Goal: Navigation & Orientation: Find specific page/section

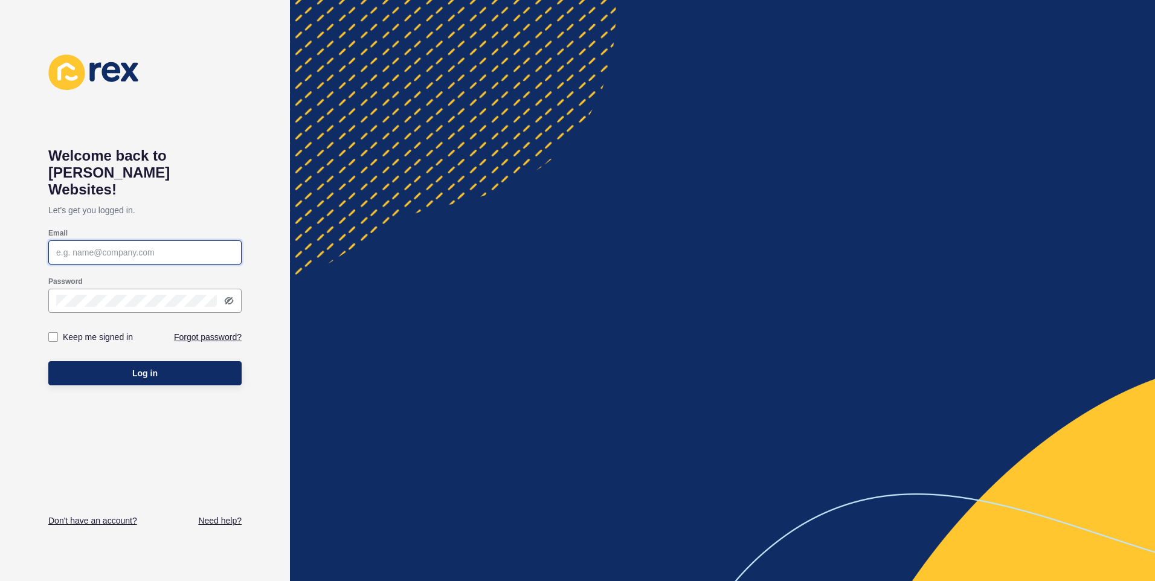
click at [111, 246] on input "Email" at bounding box center [145, 252] width 178 height 12
type input "[PERSON_NAME][EMAIL_ADDRESS][DOMAIN_NAME]"
click at [48, 361] on button "Log in" at bounding box center [144, 373] width 193 height 24
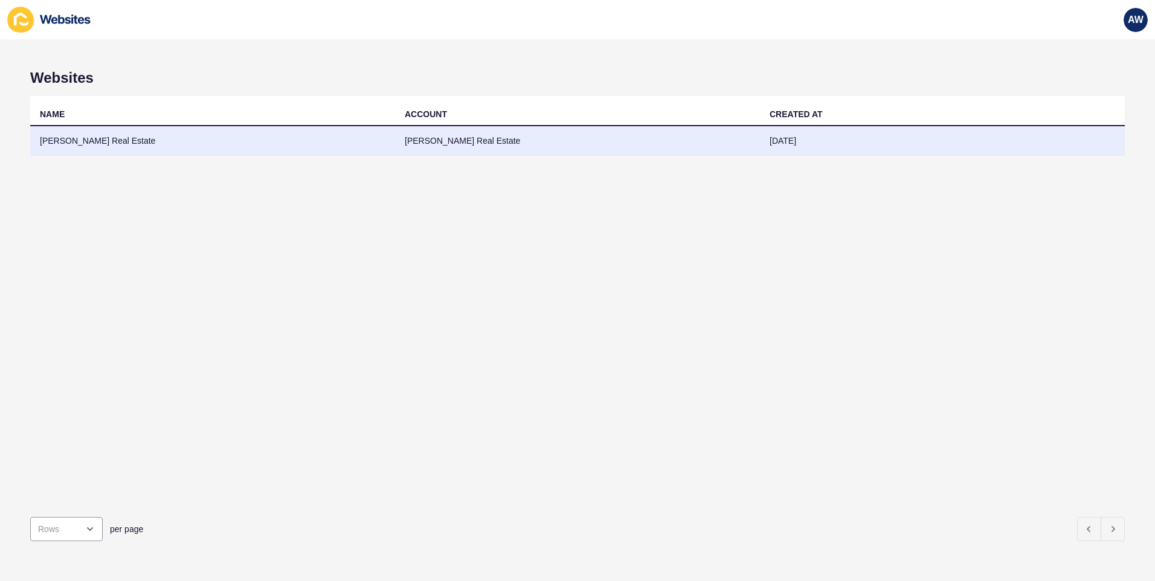
click at [65, 141] on td "[PERSON_NAME] Real Estate" at bounding box center [212, 141] width 365 height 30
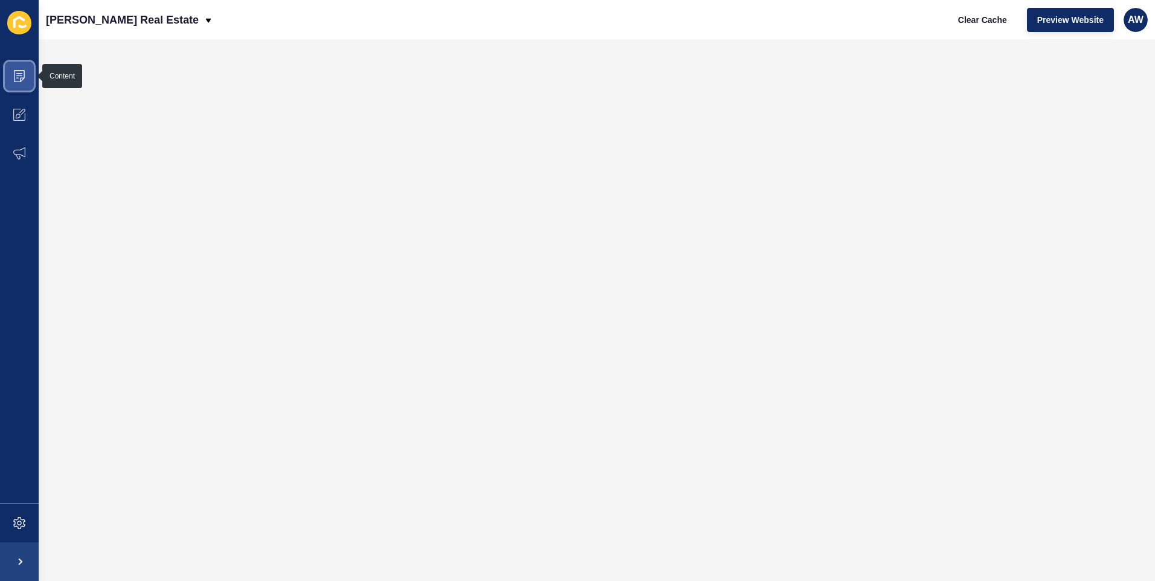
click at [16, 70] on icon at bounding box center [19, 76] width 11 height 12
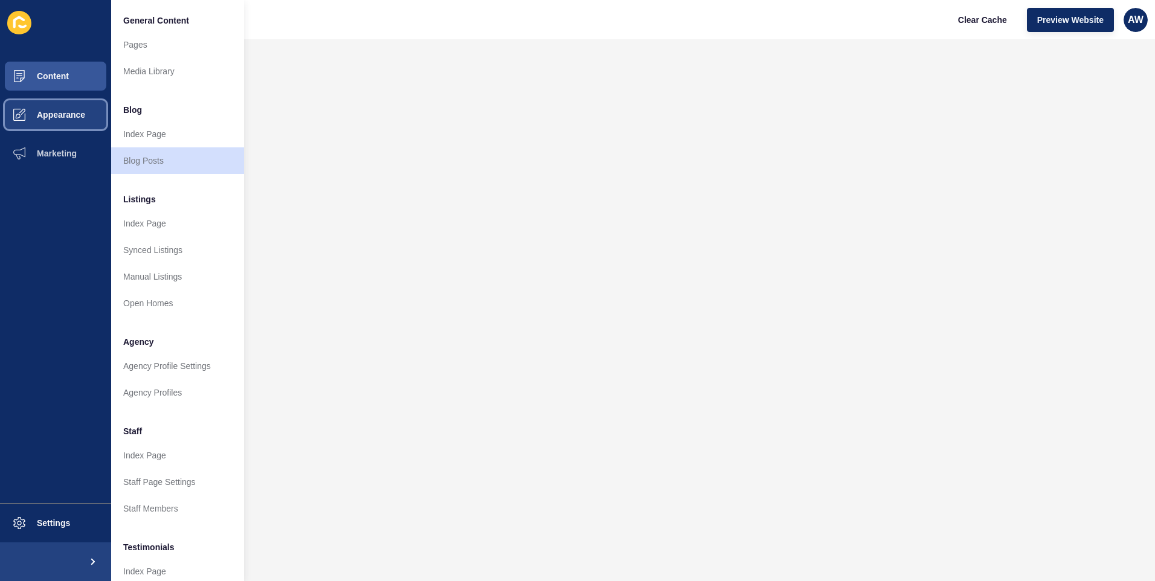
click at [39, 112] on span "Appearance" at bounding box center [41, 115] width 87 height 10
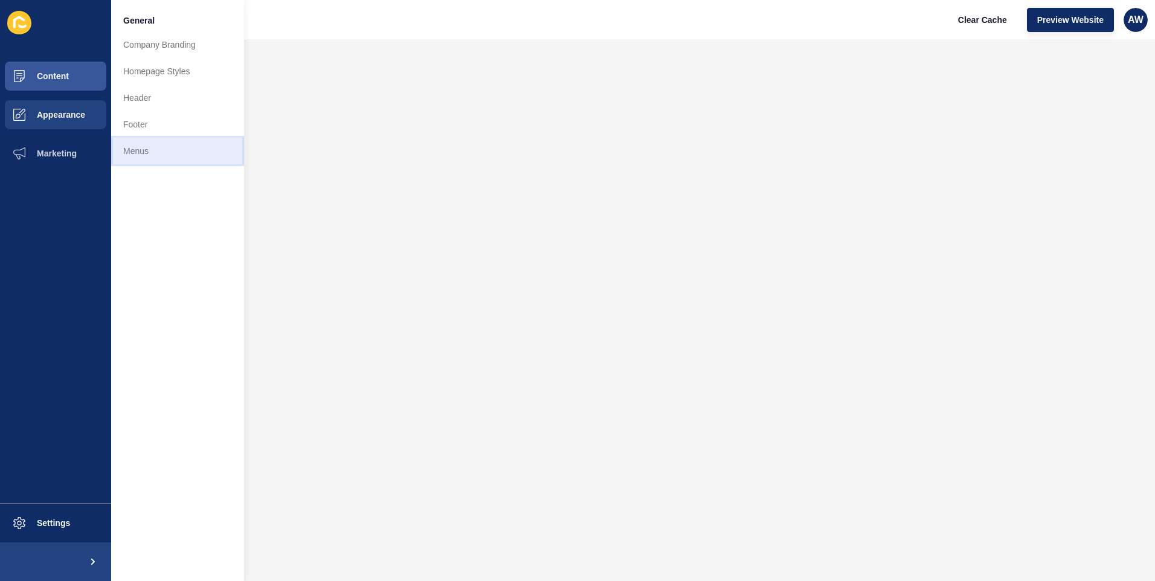
click at [134, 154] on link "Menus" at bounding box center [177, 151] width 133 height 27
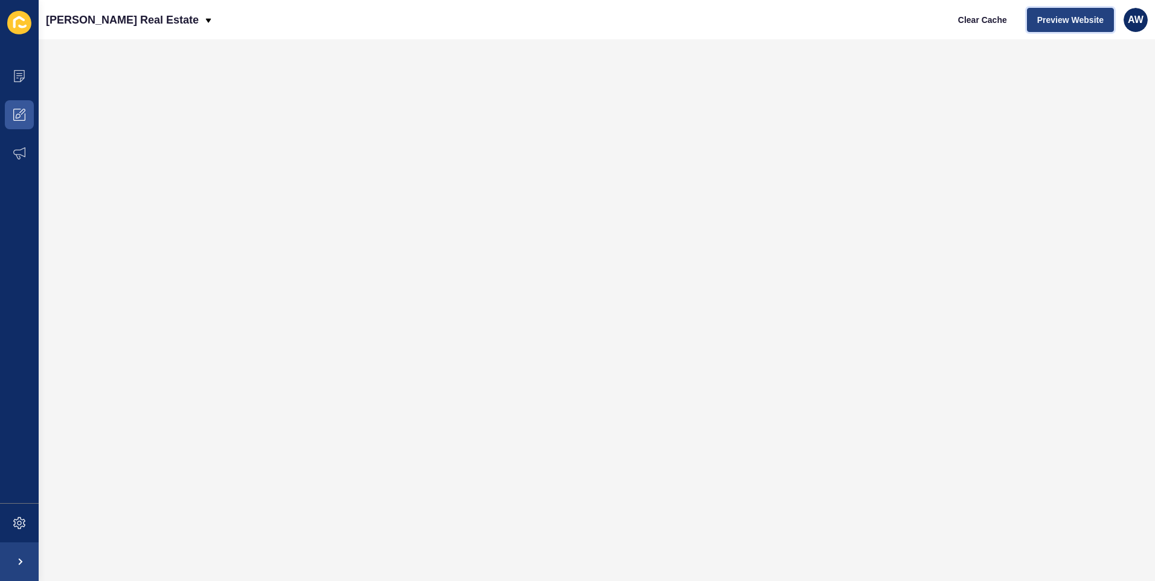
click at [1050, 18] on span "Preview Website" at bounding box center [1070, 20] width 66 height 12
click at [13, 522] on span at bounding box center [19, 523] width 39 height 39
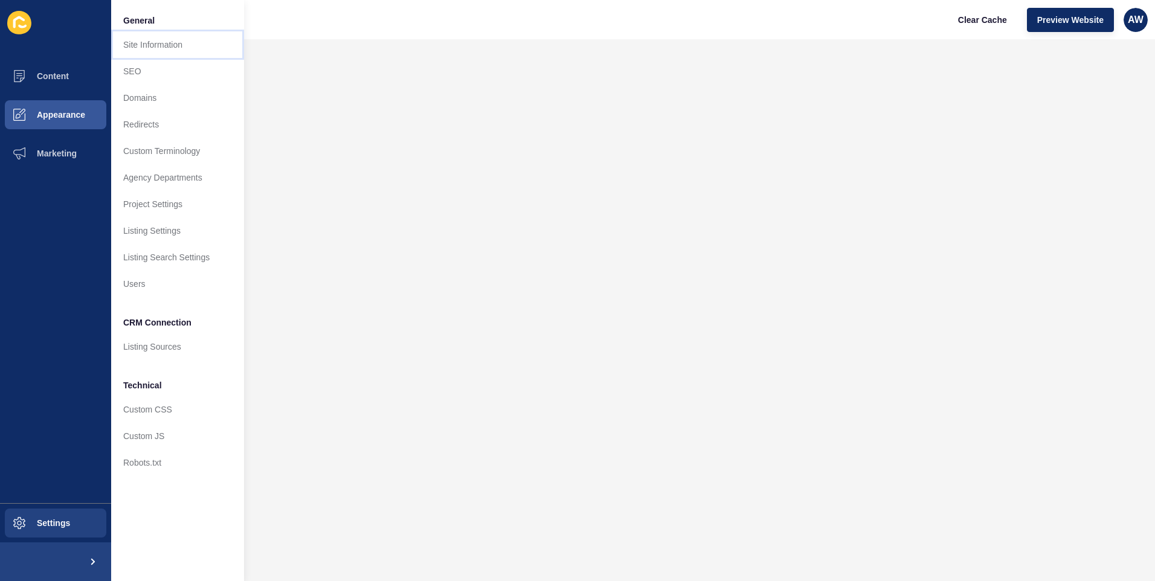
click at [144, 43] on link "Site Information" at bounding box center [177, 44] width 133 height 27
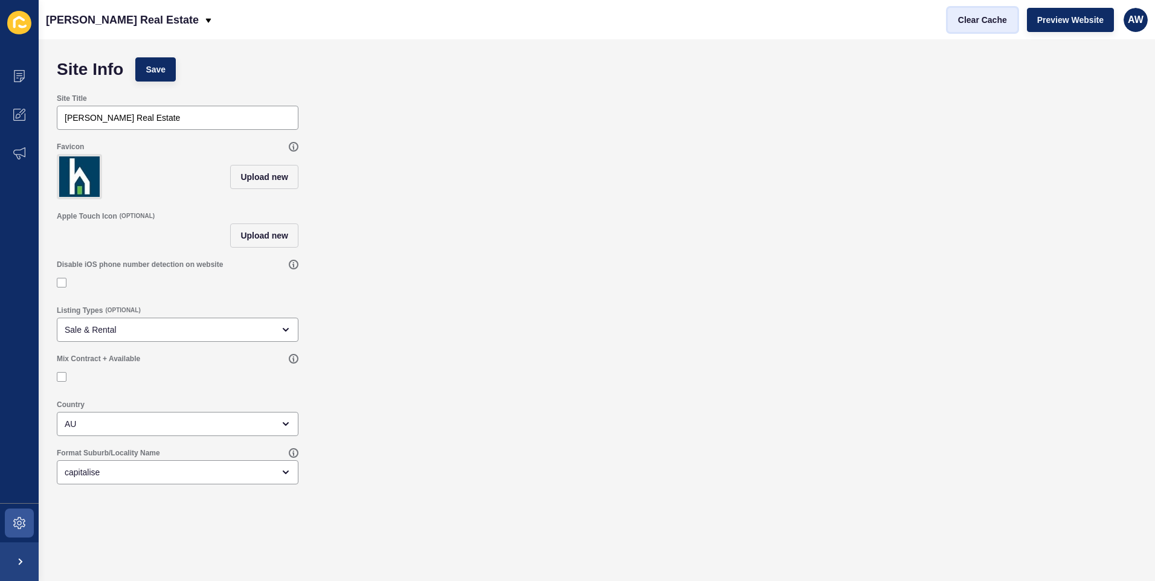
click at [987, 19] on span "Clear Cache" at bounding box center [982, 20] width 49 height 12
click at [28, 563] on span at bounding box center [19, 561] width 39 height 39
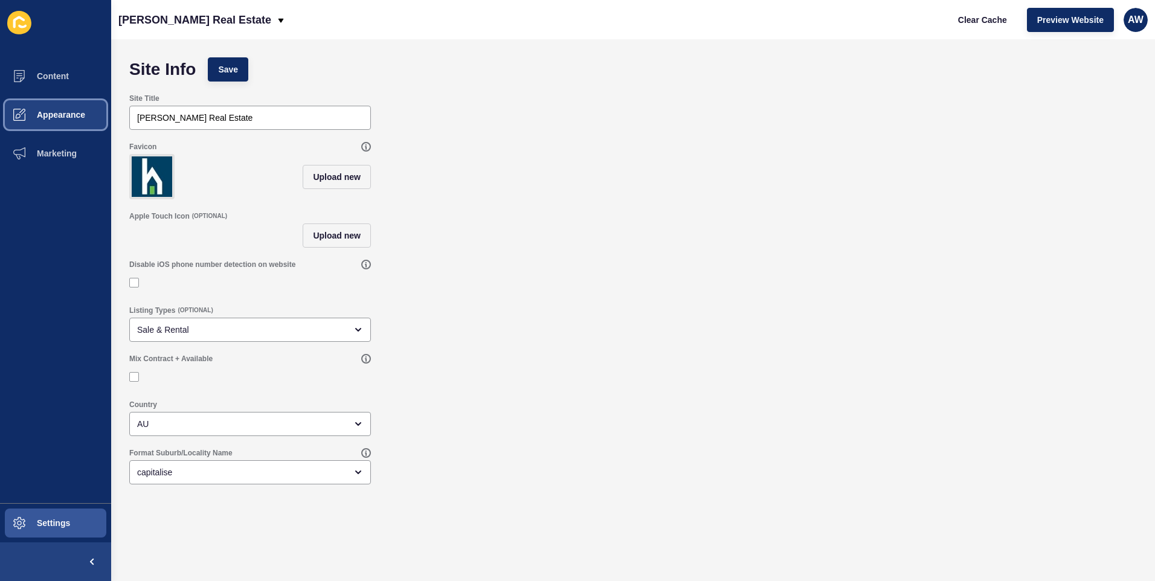
click at [53, 114] on span "Appearance" at bounding box center [41, 115] width 87 height 10
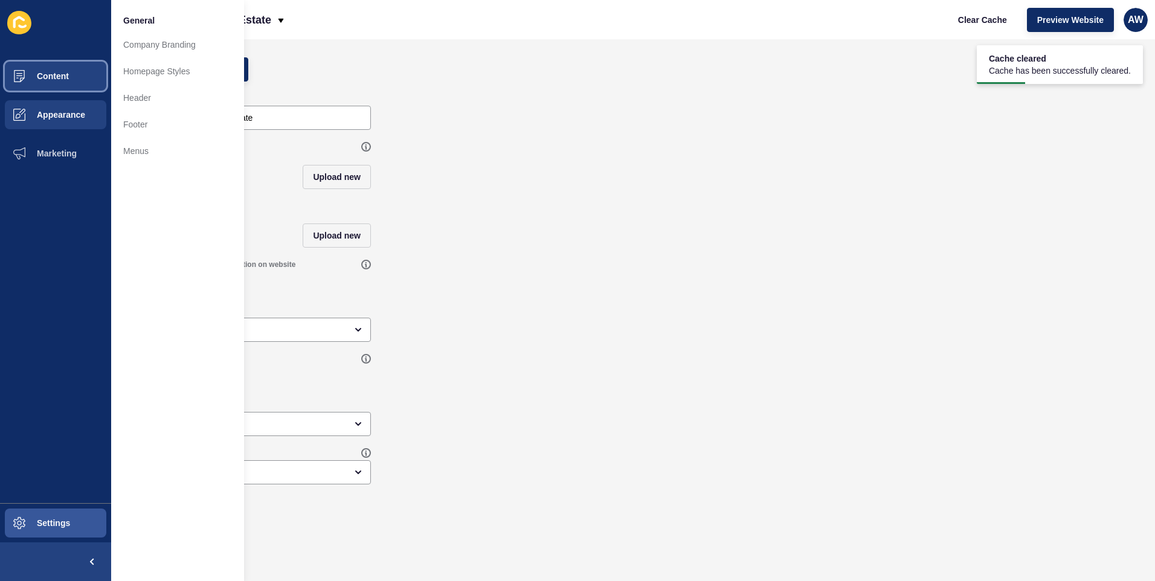
click at [46, 76] on span "Content" at bounding box center [33, 76] width 71 height 10
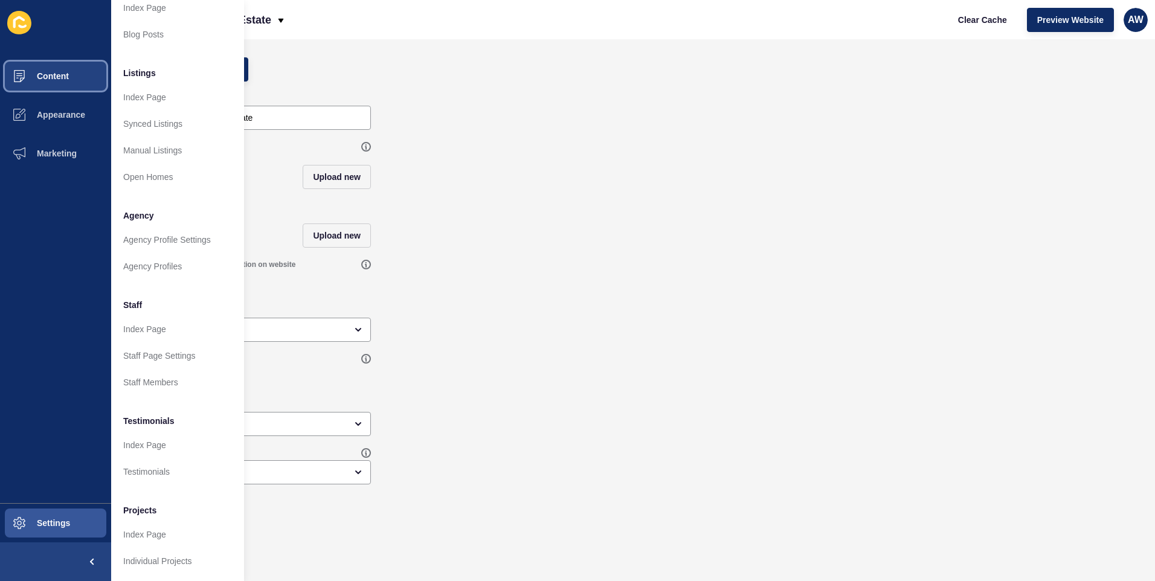
scroll to position [136, 0]
click at [162, 370] on link "Staff Members" at bounding box center [177, 381] width 133 height 27
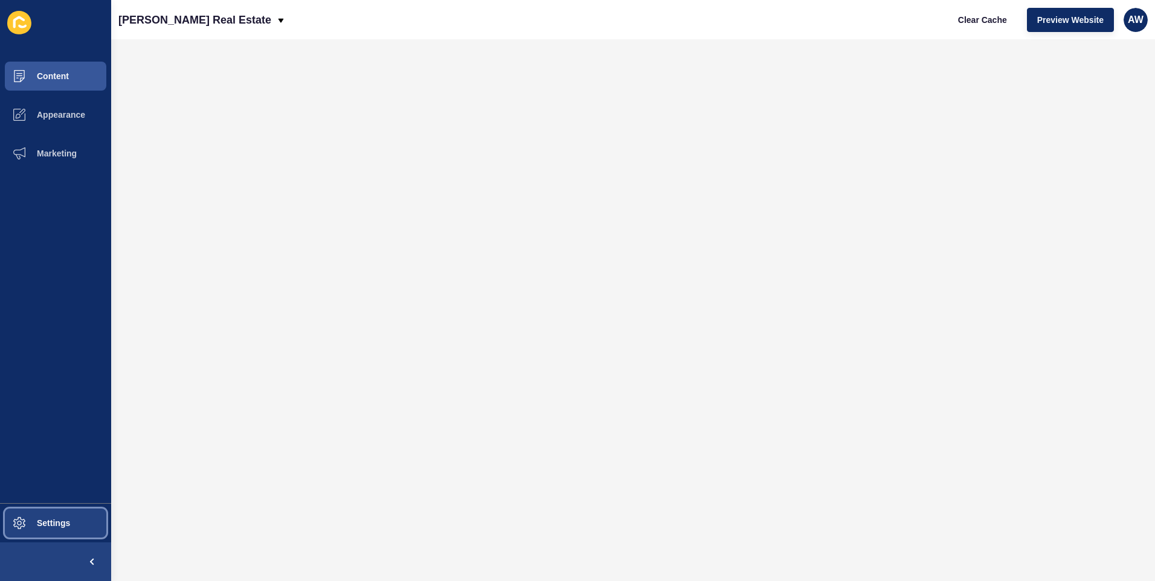
click at [48, 526] on span "Settings" at bounding box center [34, 523] width 72 height 10
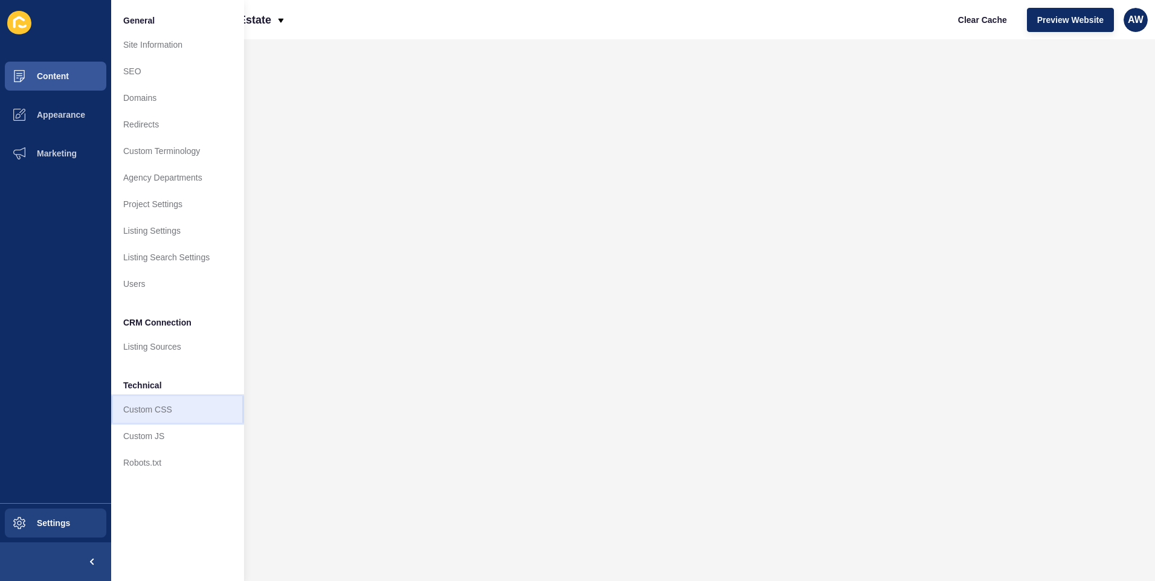
click at [139, 411] on link "Custom CSS" at bounding box center [177, 409] width 133 height 27
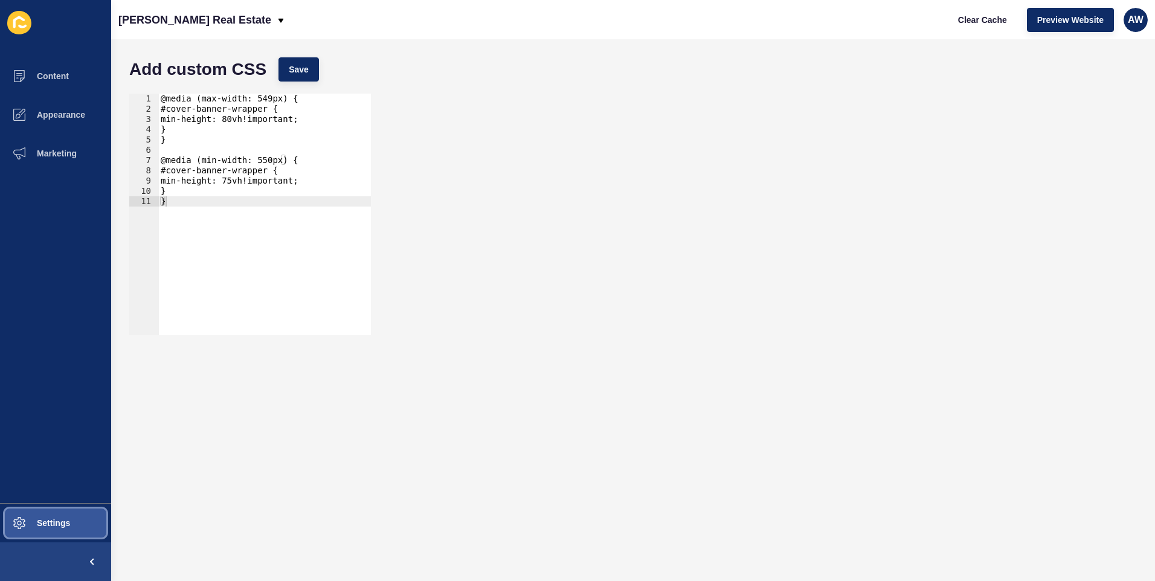
click at [66, 525] on span "Settings" at bounding box center [34, 523] width 72 height 10
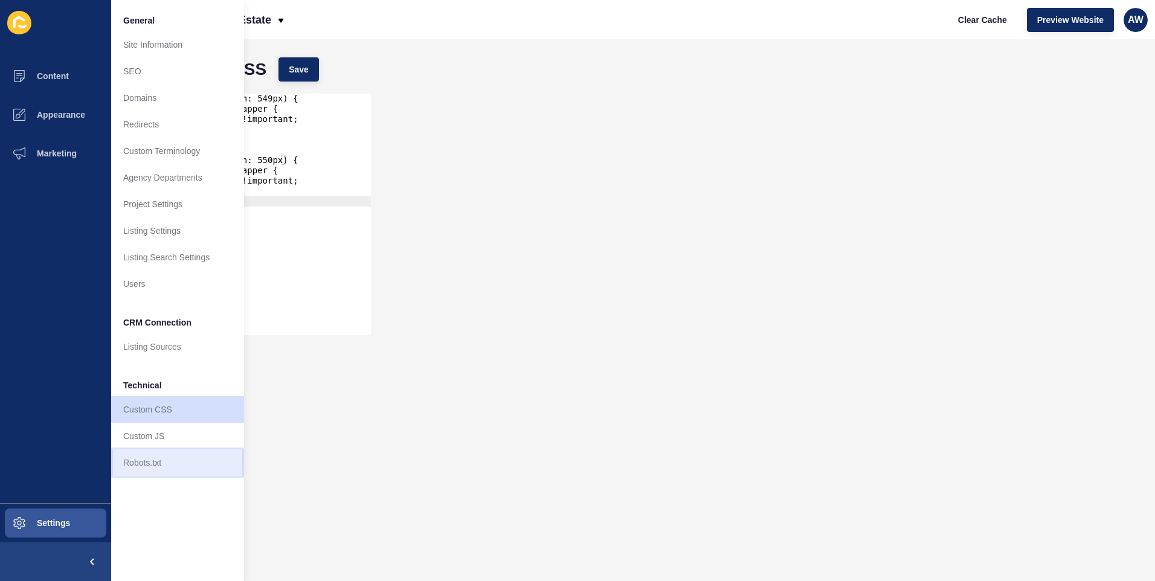
click at [141, 461] on link "Robots.txt" at bounding box center [177, 462] width 133 height 27
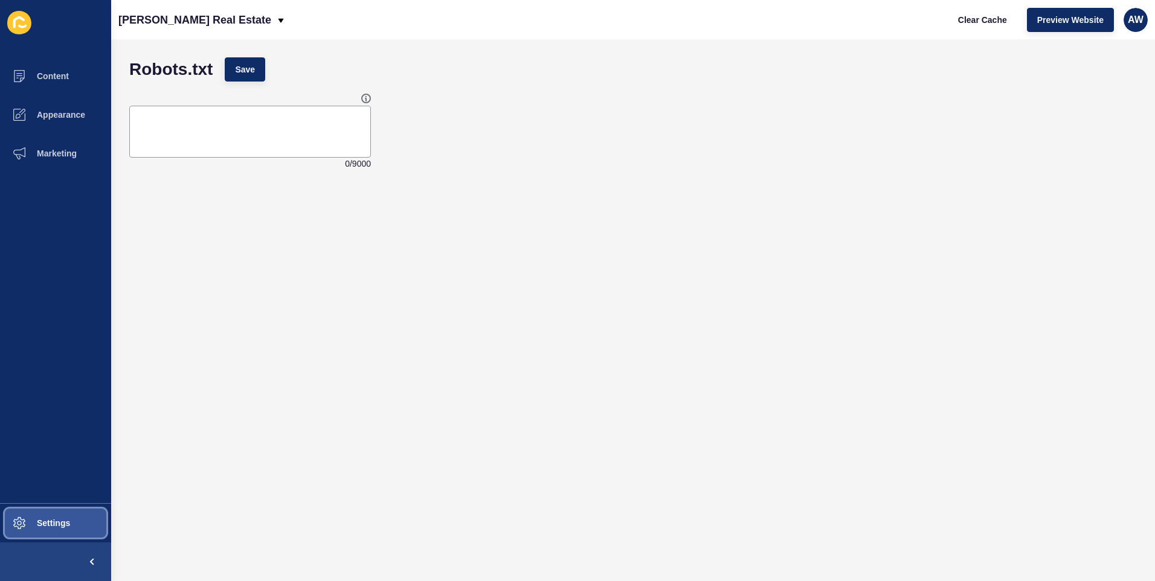
click at [58, 520] on span "Settings" at bounding box center [34, 523] width 72 height 10
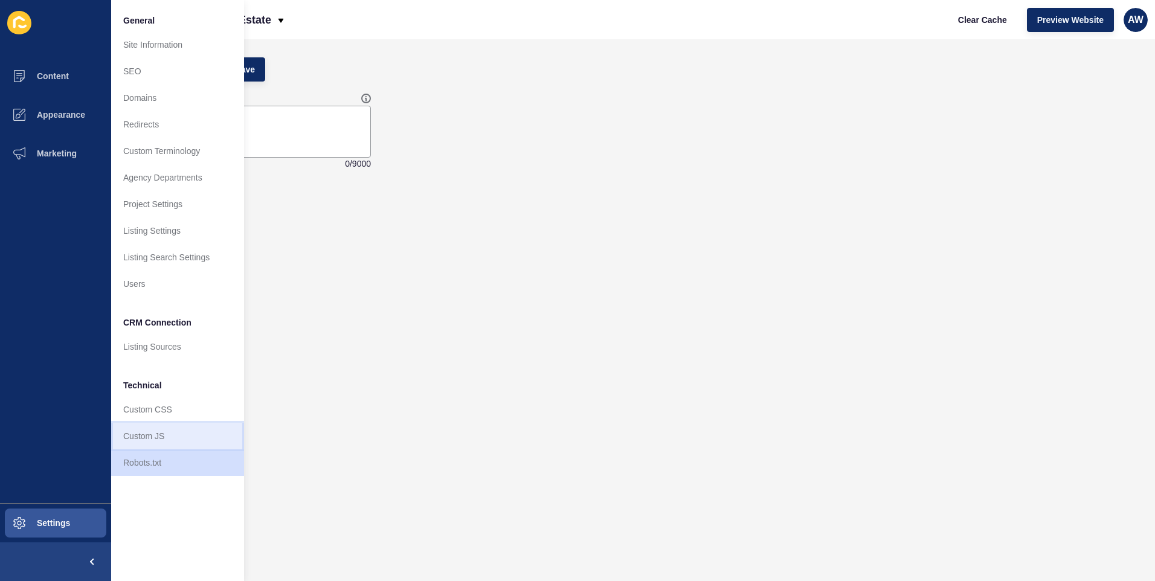
click at [167, 435] on link "Custom JS" at bounding box center [177, 436] width 133 height 27
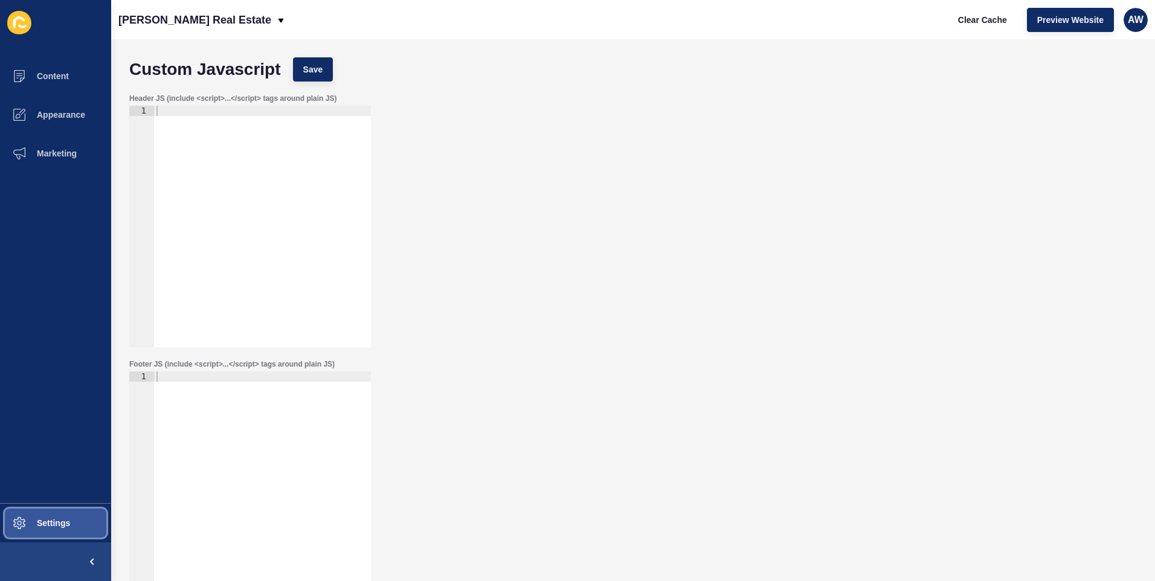
click at [62, 515] on button "Settings" at bounding box center [55, 523] width 111 height 39
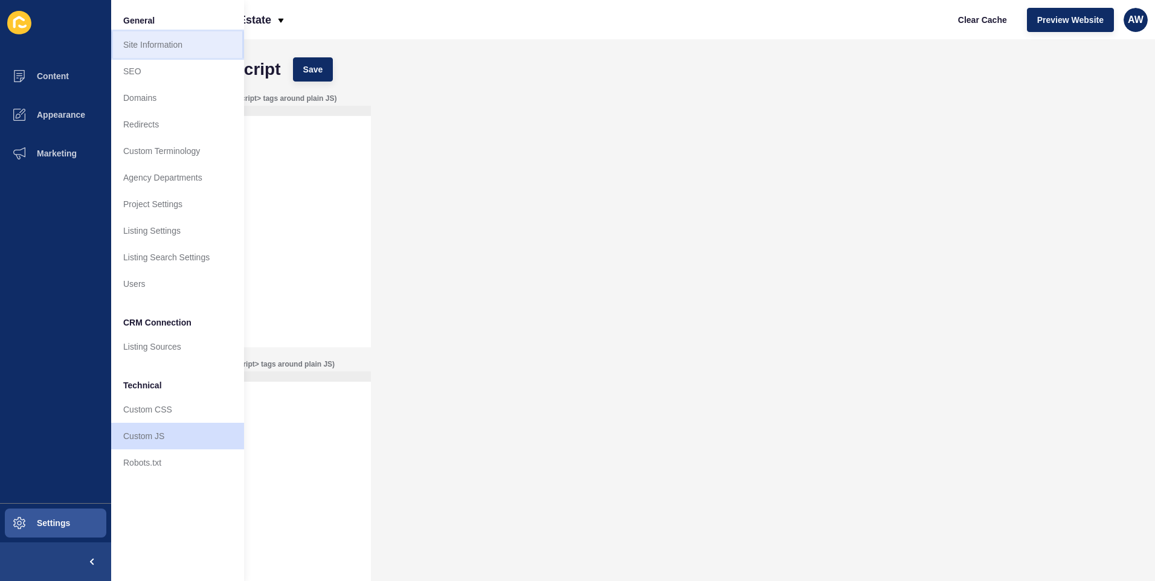
click at [124, 36] on link "Site Information" at bounding box center [177, 44] width 133 height 27
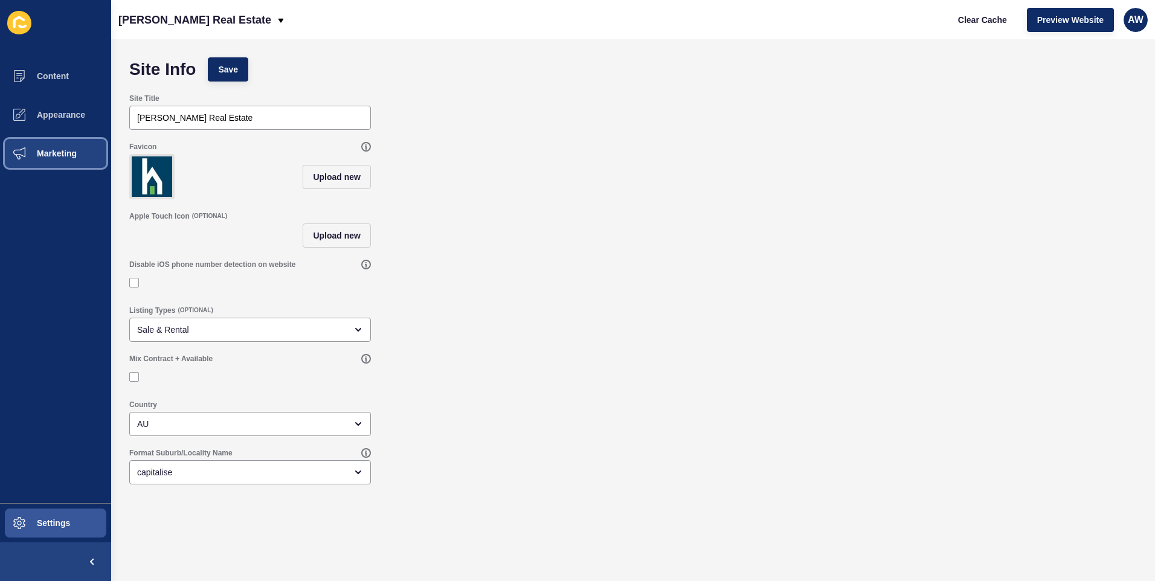
click at [51, 160] on button "Marketing" at bounding box center [55, 153] width 111 height 39
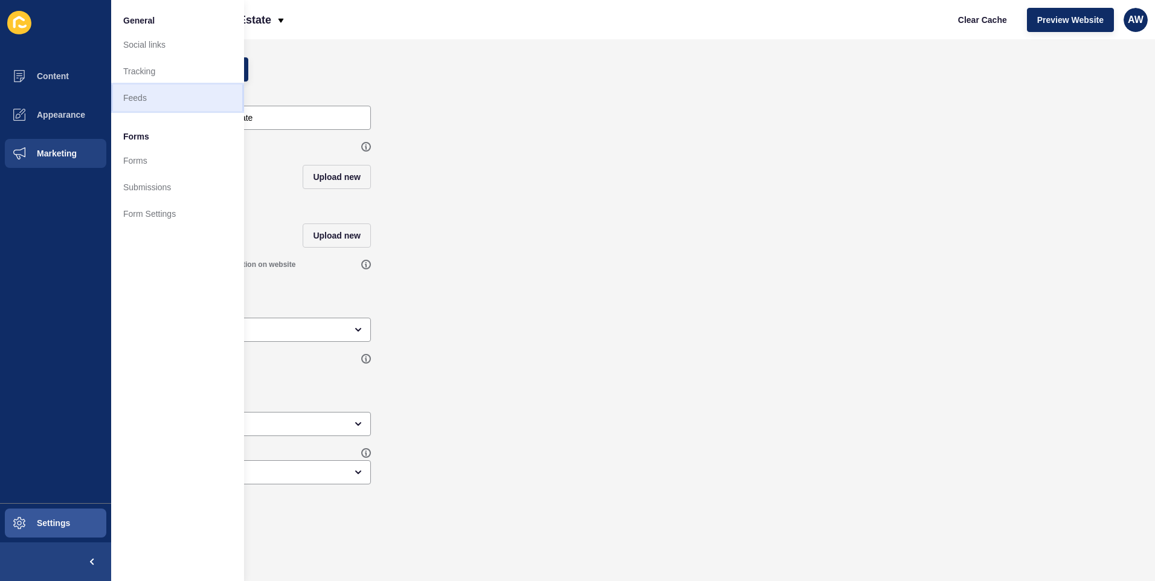
click at [141, 99] on link "Feeds" at bounding box center [177, 98] width 133 height 27
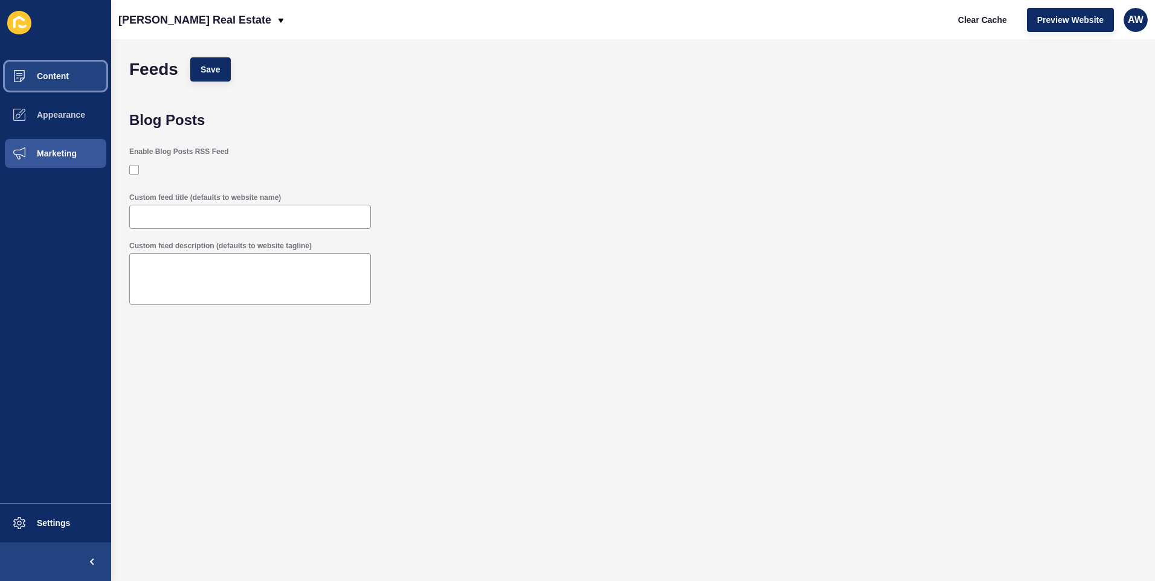
click at [66, 79] on span "Content" at bounding box center [33, 76] width 71 height 10
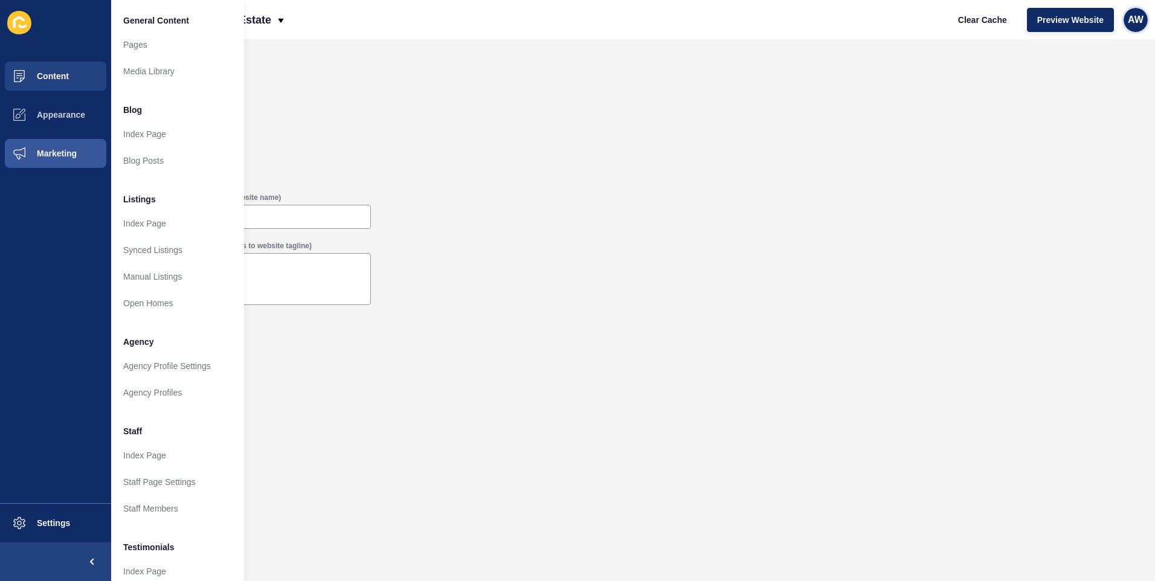
click at [1140, 19] on span "AW" at bounding box center [1136, 20] width 16 height 12
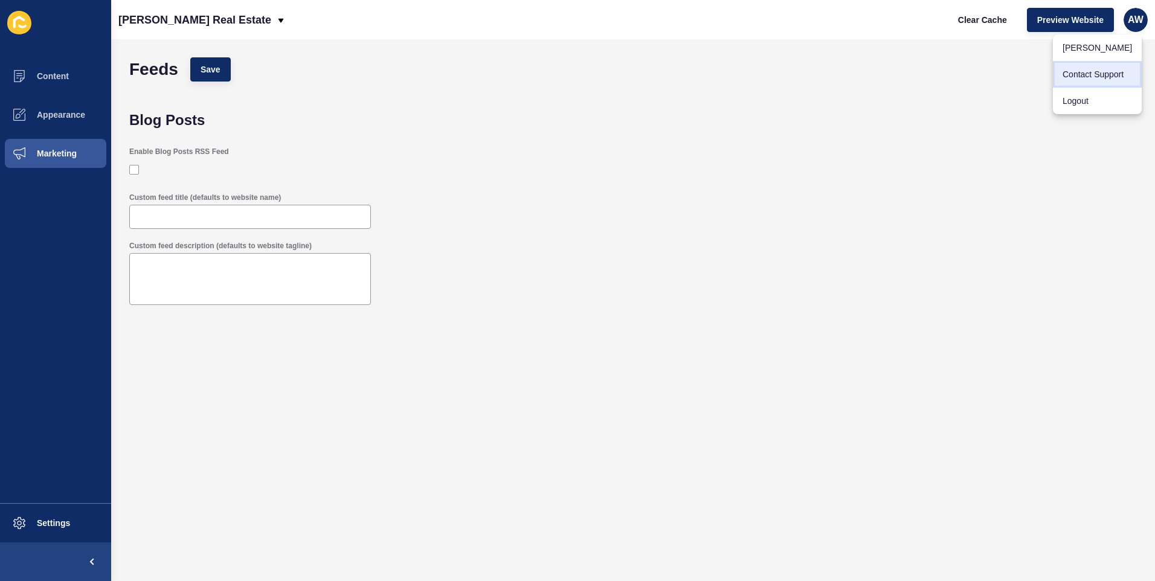
click at [1099, 73] on link "Contact Support" at bounding box center [1097, 74] width 89 height 27
click at [975, 19] on span "Clear Cache" at bounding box center [982, 20] width 49 height 12
click at [994, 18] on span "Clear Cache" at bounding box center [982, 20] width 49 height 12
click at [1064, 18] on span "Preview Website" at bounding box center [1070, 20] width 66 height 12
click at [1083, 20] on span "Preview Website" at bounding box center [1070, 20] width 66 height 12
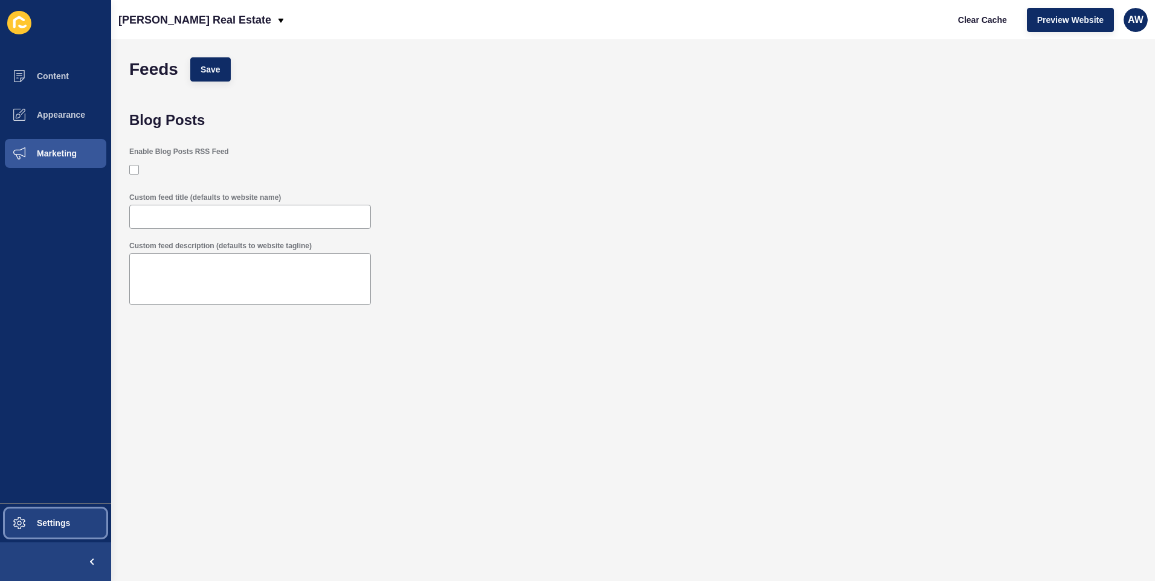
click at [53, 525] on span "Settings" at bounding box center [34, 523] width 72 height 10
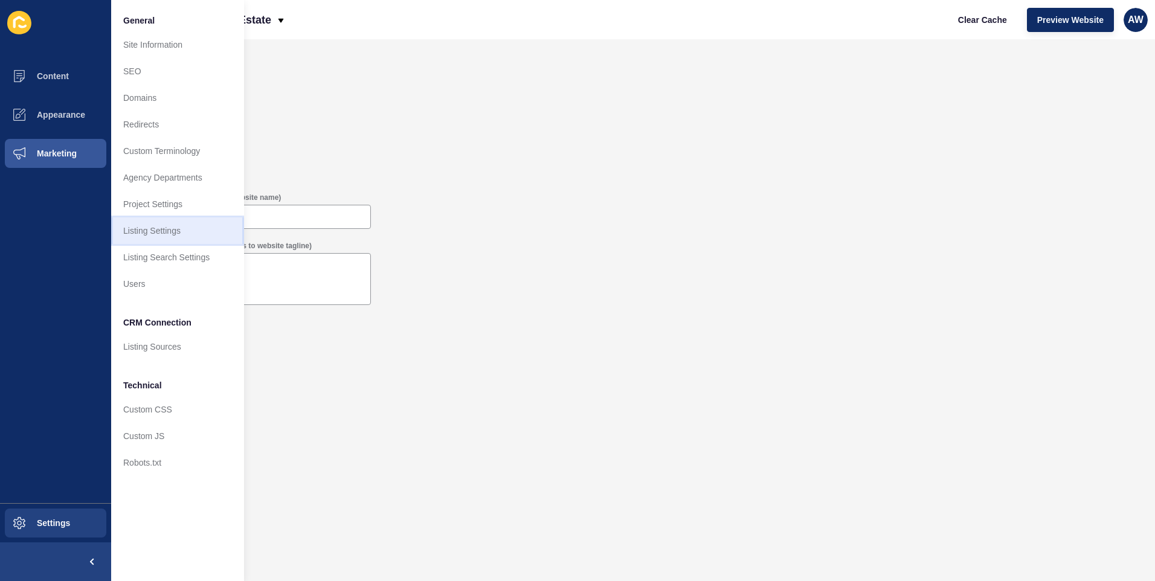
click at [166, 222] on link "Listing Settings" at bounding box center [177, 230] width 133 height 27
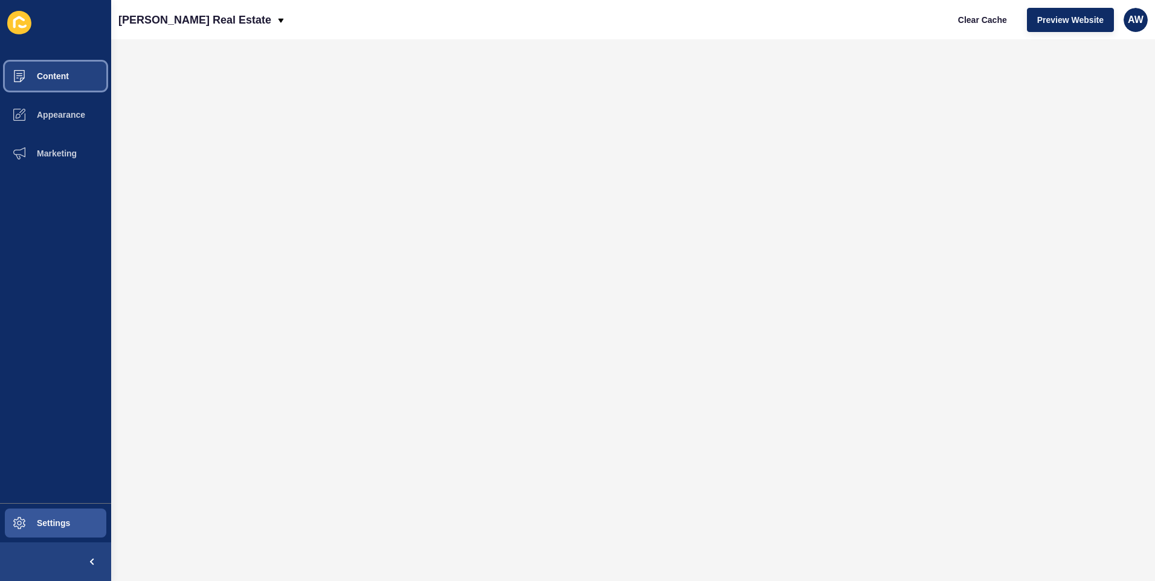
click at [56, 74] on span "Content" at bounding box center [33, 76] width 71 height 10
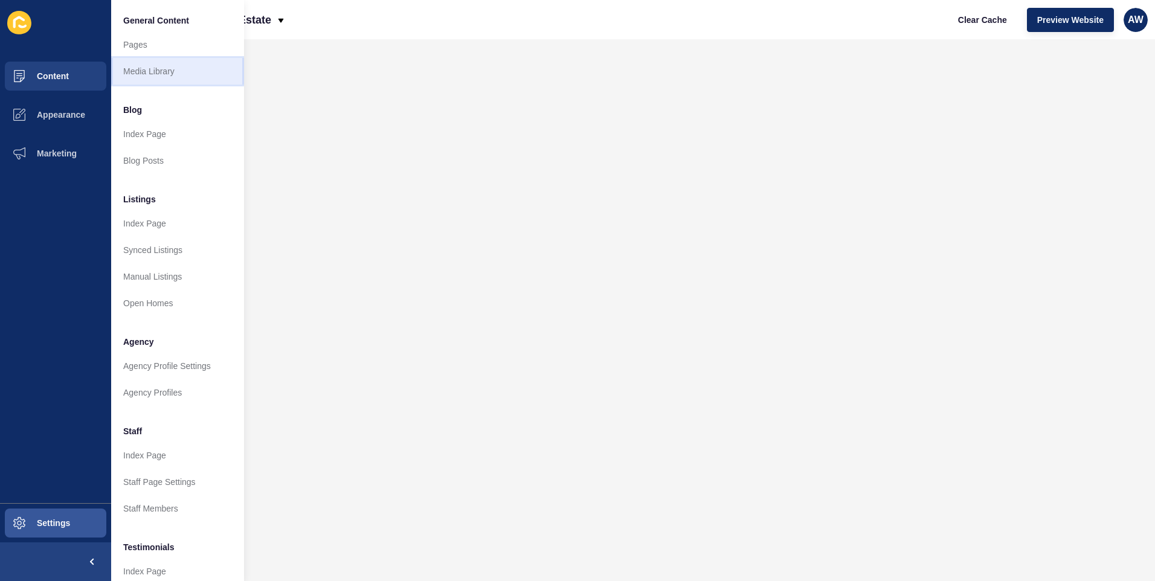
click at [136, 73] on link "Media Library" at bounding box center [177, 71] width 133 height 27
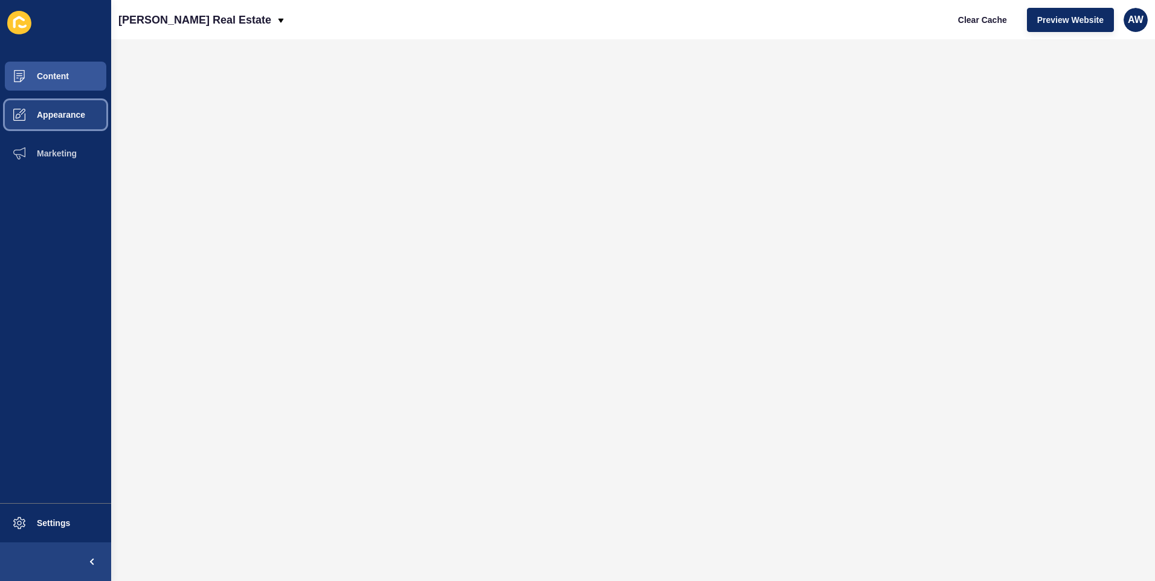
click at [86, 112] on button "Appearance" at bounding box center [55, 114] width 111 height 39
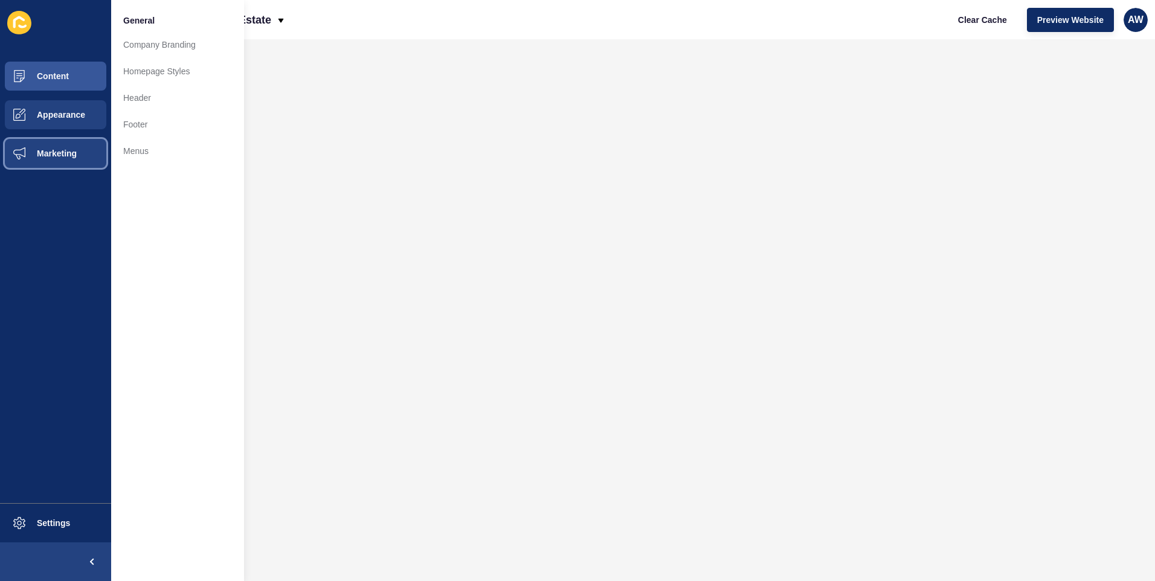
click at [53, 156] on span "Marketing" at bounding box center [37, 154] width 79 height 10
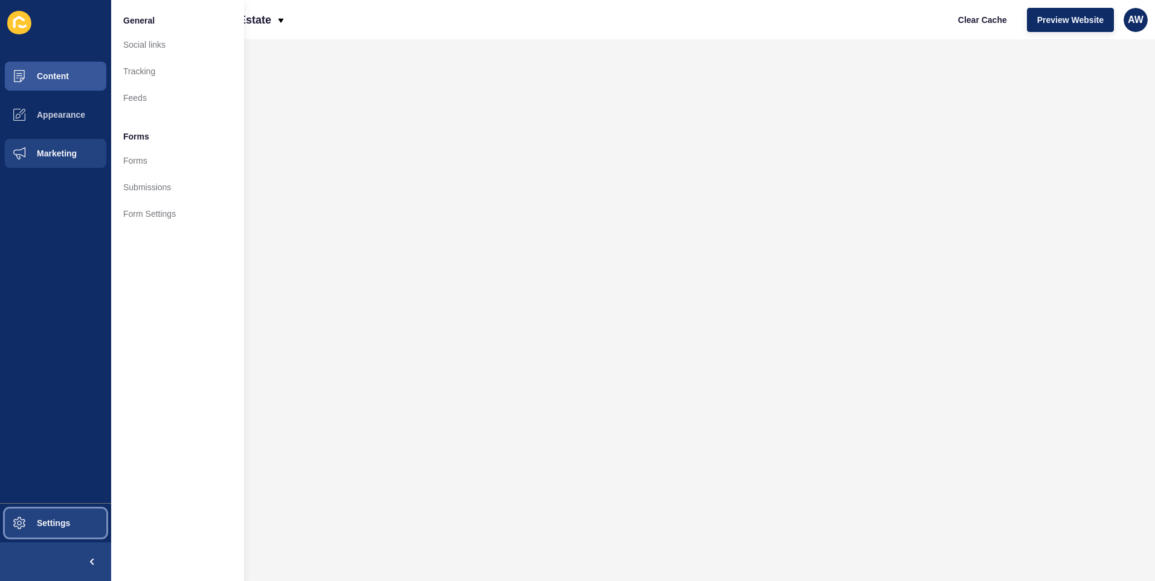
click at [37, 517] on span at bounding box center [19, 523] width 39 height 39
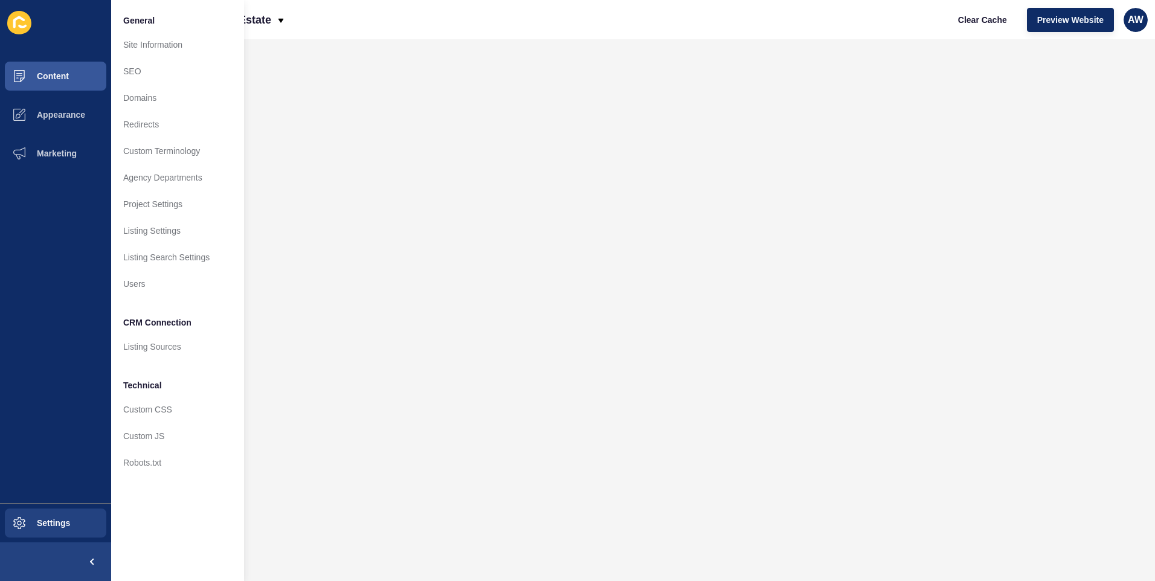
click at [18, 21] on icon at bounding box center [19, 23] width 24 height 24
click at [26, 520] on span "Settings" at bounding box center [34, 523] width 72 height 10
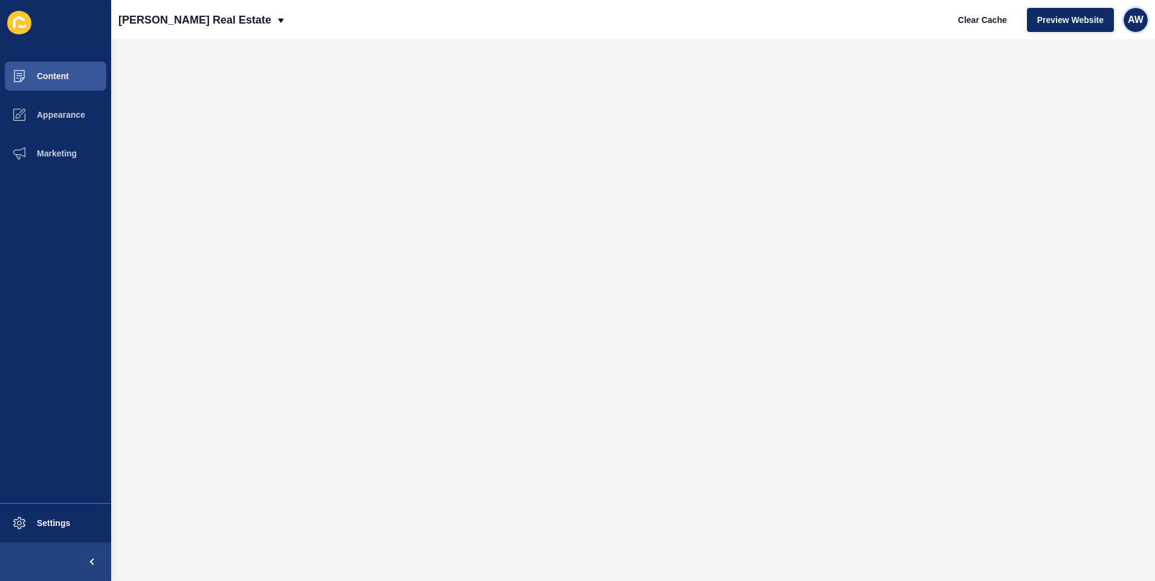
click at [1134, 18] on span "AW" at bounding box center [1136, 20] width 16 height 12
click at [1092, 71] on link "Contact Support" at bounding box center [1097, 74] width 89 height 27
